Goal: Check status: Check status

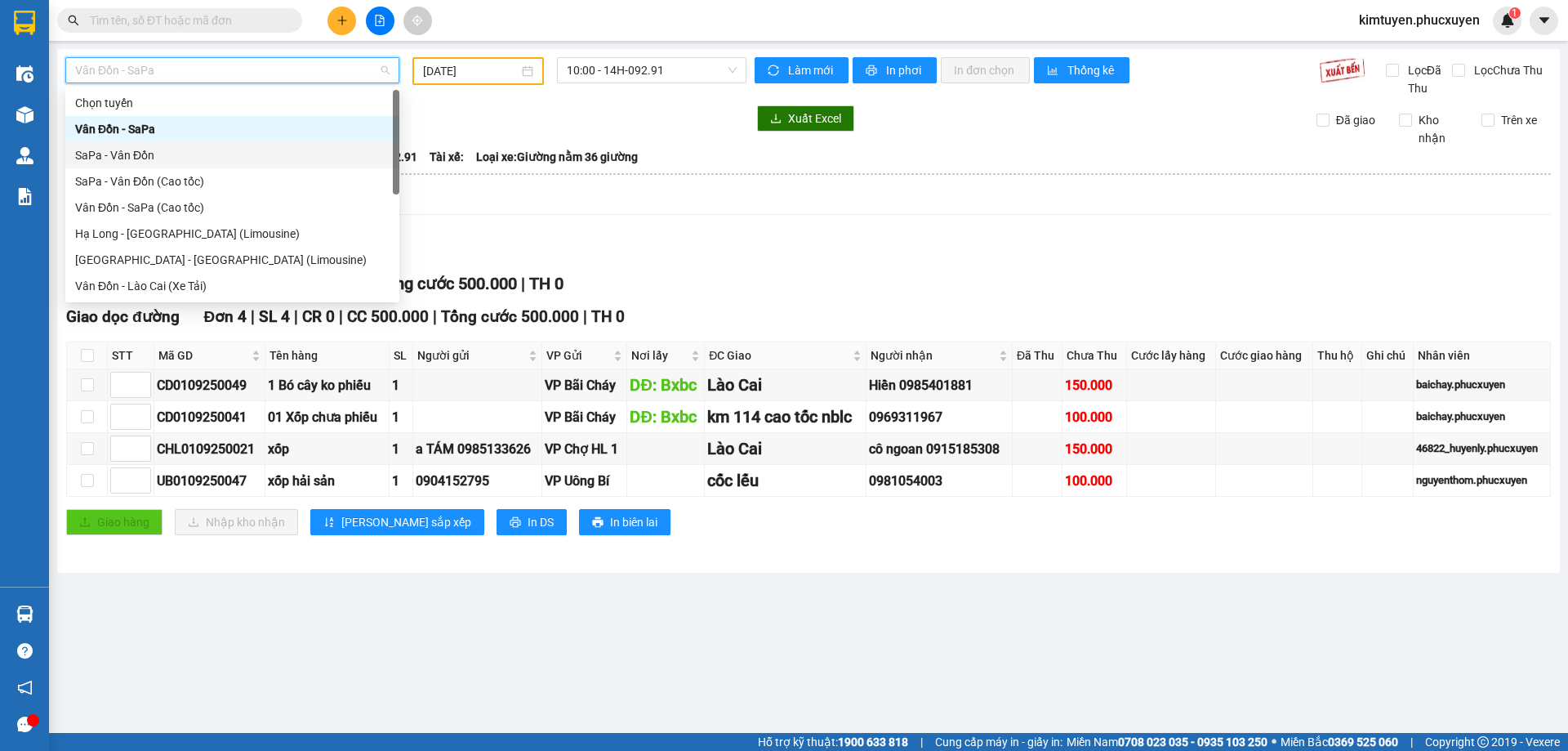
click at [158, 157] on div "SaPa - Vân Đồn" at bounding box center [233, 155] width 315 height 18
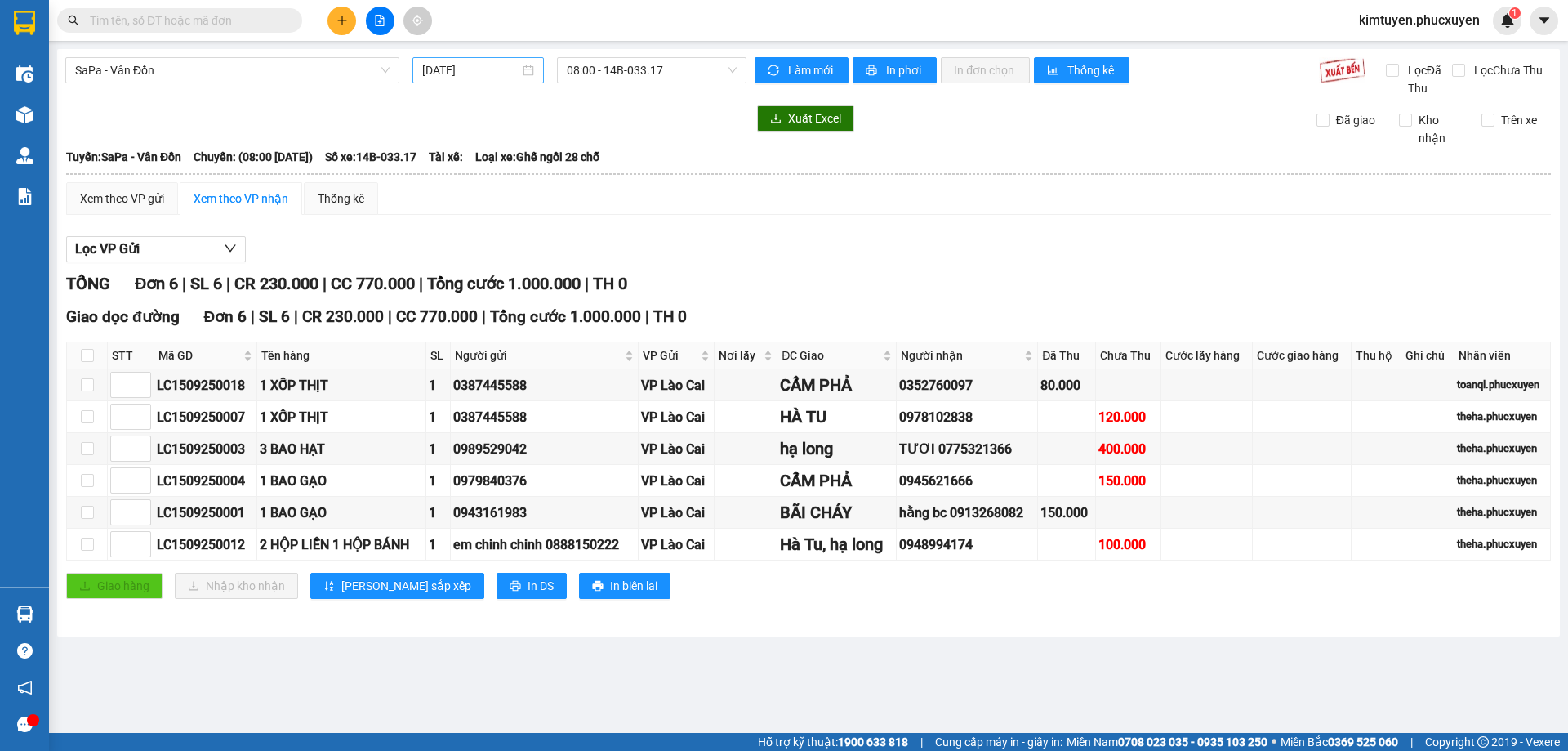
click at [526, 72] on div "[DATE]" at bounding box center [478, 71] width 112 height 18
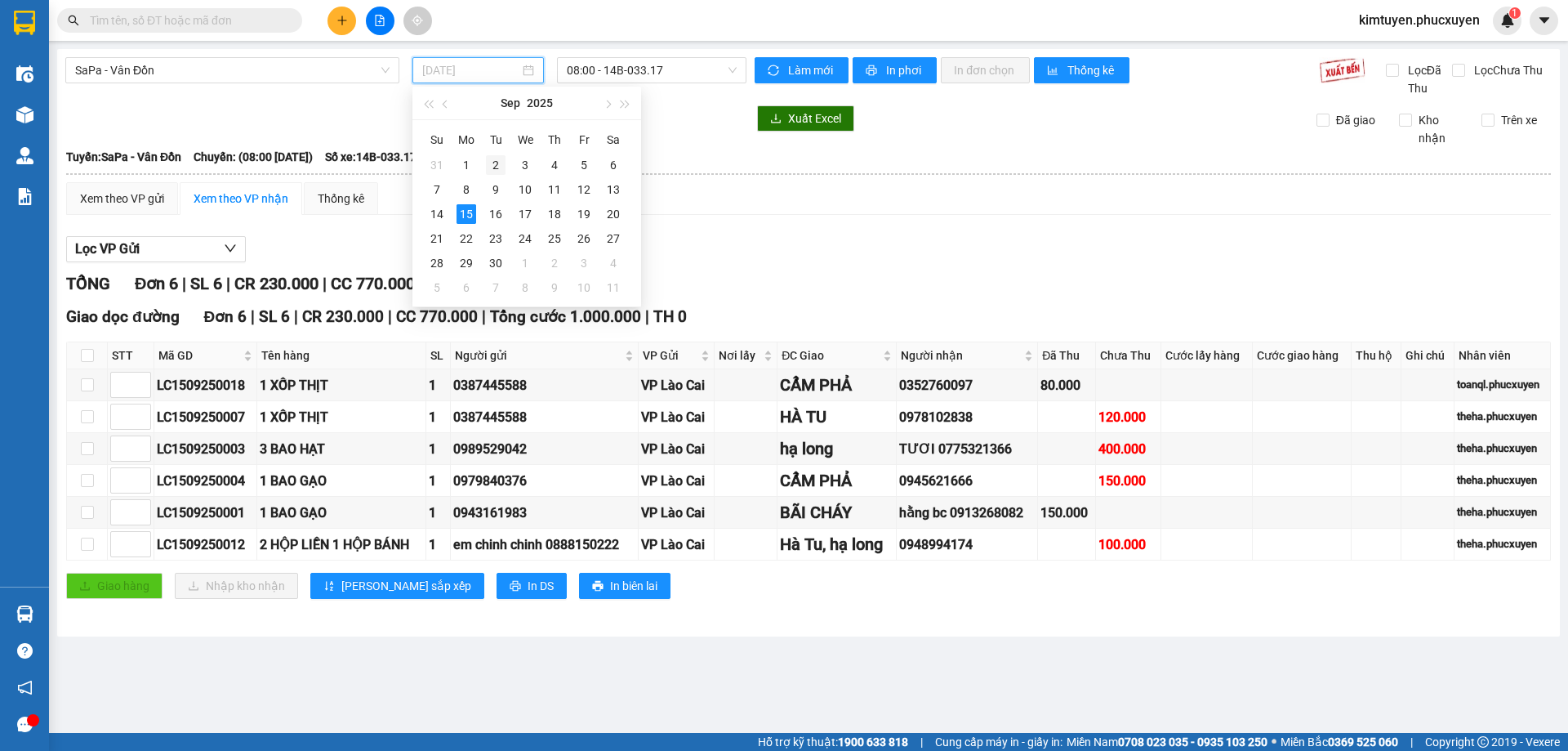
click at [498, 166] on div "2" at bounding box center [496, 165] width 20 height 20
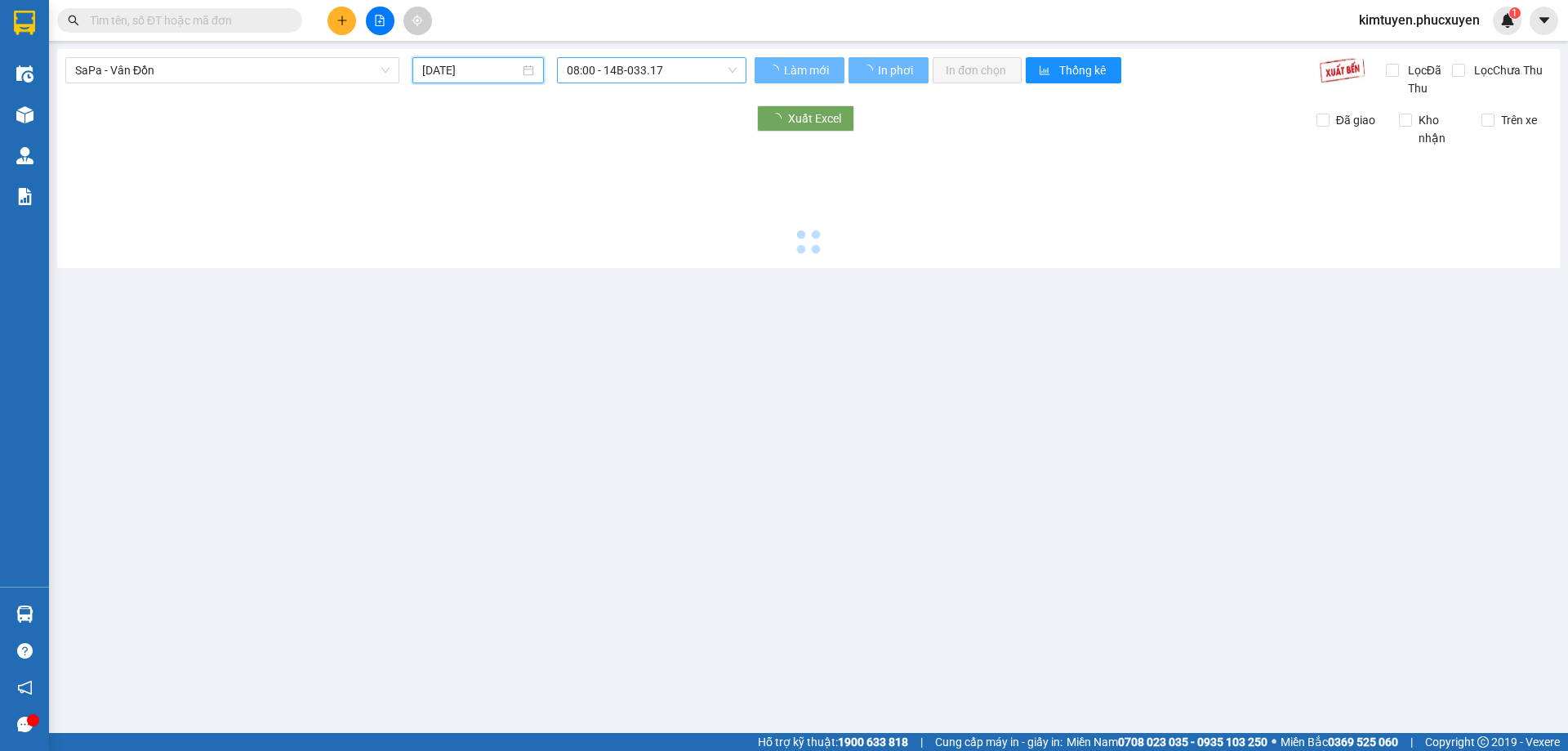
type input "[DATE]"
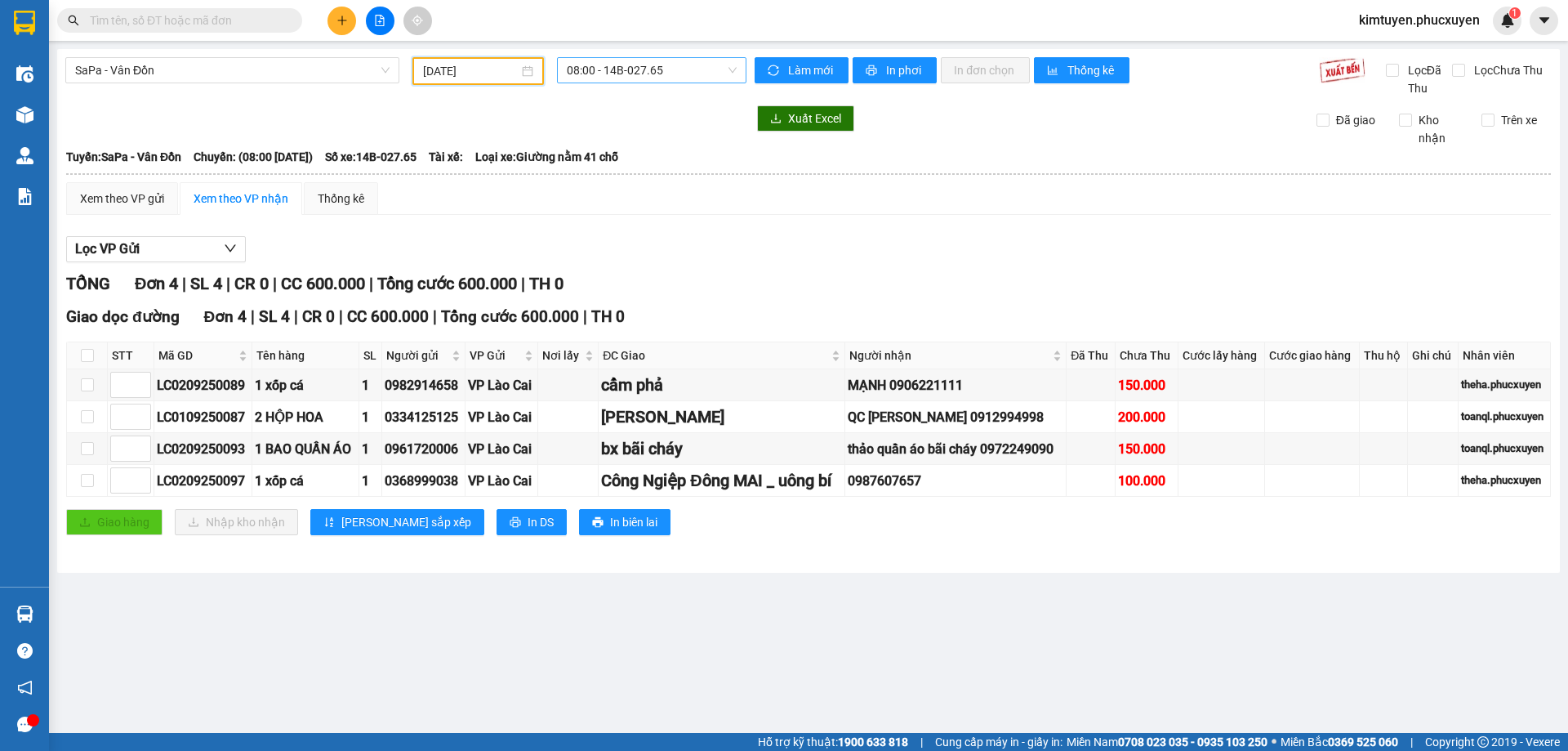
click at [650, 74] on span "08:00 - 14B-027.65" at bounding box center [652, 70] width 170 height 25
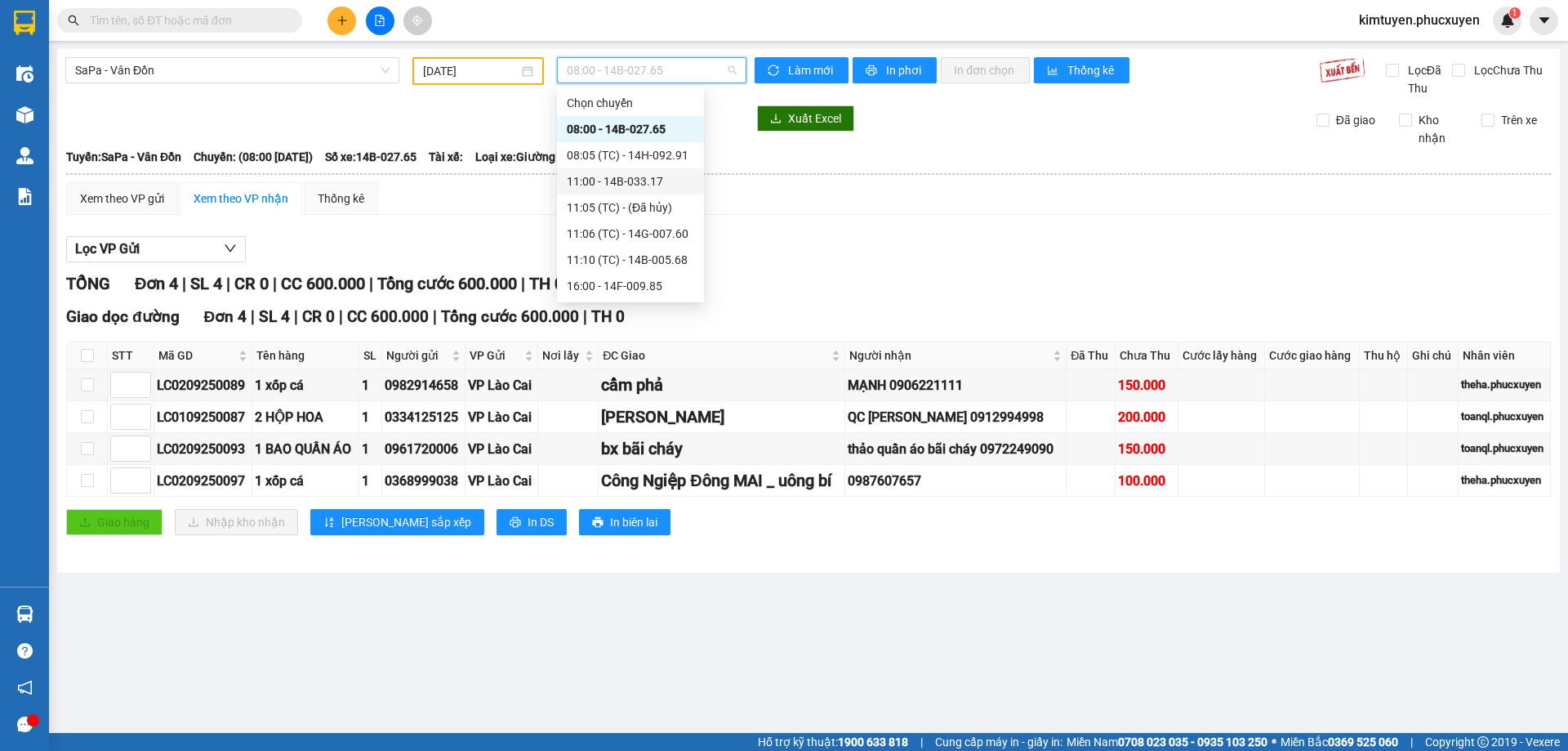
click at [671, 155] on div "08:05 (TC) - 14H-092.91" at bounding box center [631, 155] width 127 height 18
